Goal: Task Accomplishment & Management: Use online tool/utility

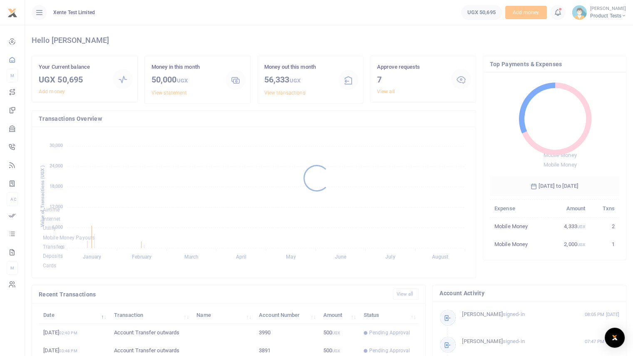
scroll to position [110, 123]
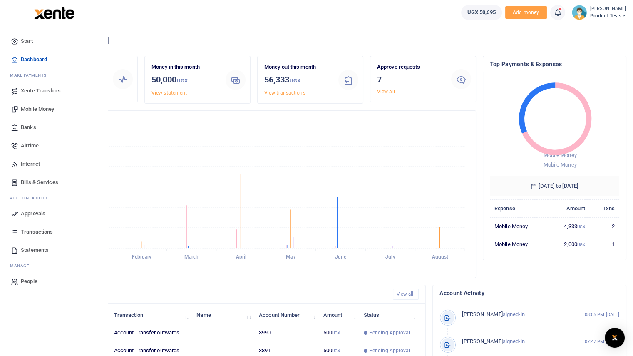
click at [36, 107] on span "Mobile Money" at bounding box center [37, 109] width 33 height 8
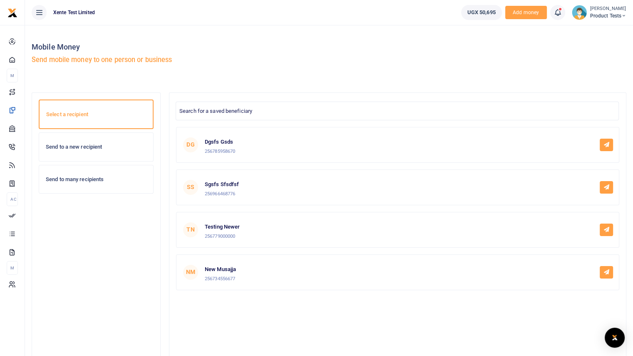
click at [90, 185] on div "Send to many recipients" at bounding box center [96, 179] width 114 height 28
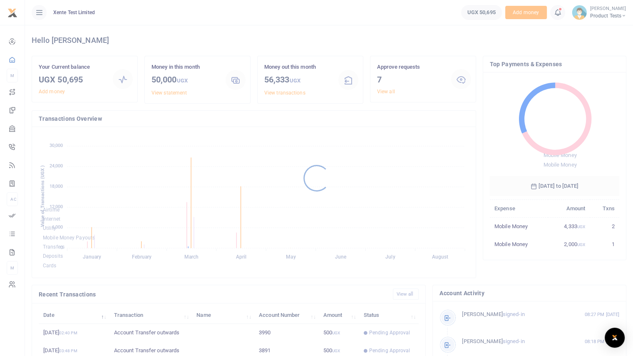
scroll to position [110, 123]
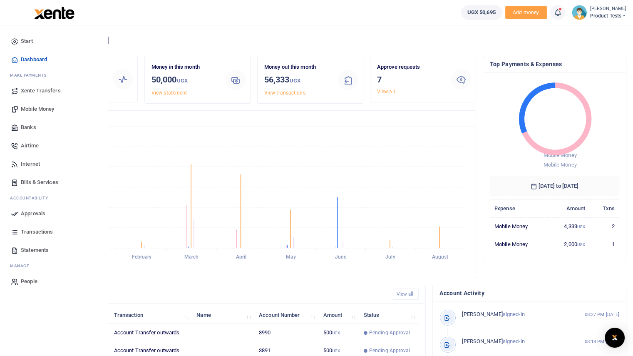
click at [37, 164] on span "Internet" at bounding box center [30, 164] width 19 height 8
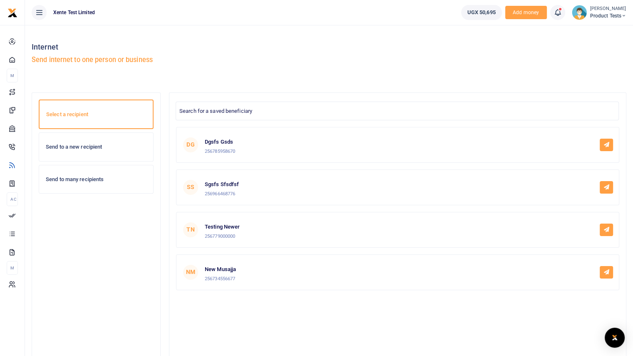
click at [95, 183] on div "Send to many recipients" at bounding box center [96, 179] width 114 height 28
